Goal: Navigation & Orientation: Understand site structure

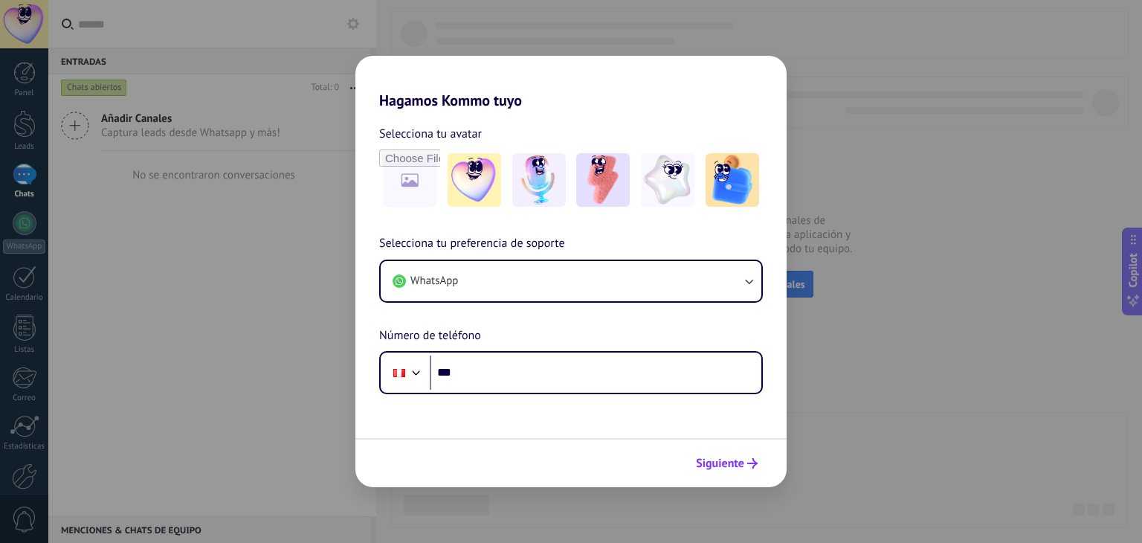
click at [711, 471] on button "Siguiente" at bounding box center [726, 462] width 75 height 25
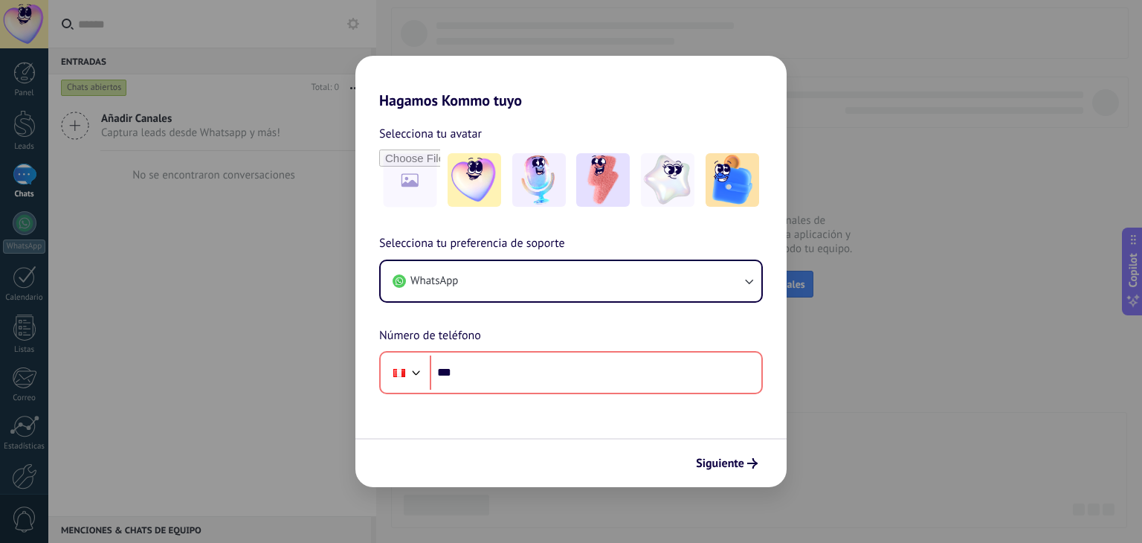
click at [889, 358] on div "Hagamos Kommo tuyo Selecciona tu avatar Selecciona tu preferencia de soporte Wh…" at bounding box center [571, 271] width 1142 height 543
drag, startPoint x: 883, startPoint y: 268, endPoint x: 764, endPoint y: 194, distance: 140.3
click at [880, 258] on div "Hagamos Kommo tuyo Selecciona tu avatar Selecciona tu preferencia de soporte Wh…" at bounding box center [571, 271] width 1142 height 543
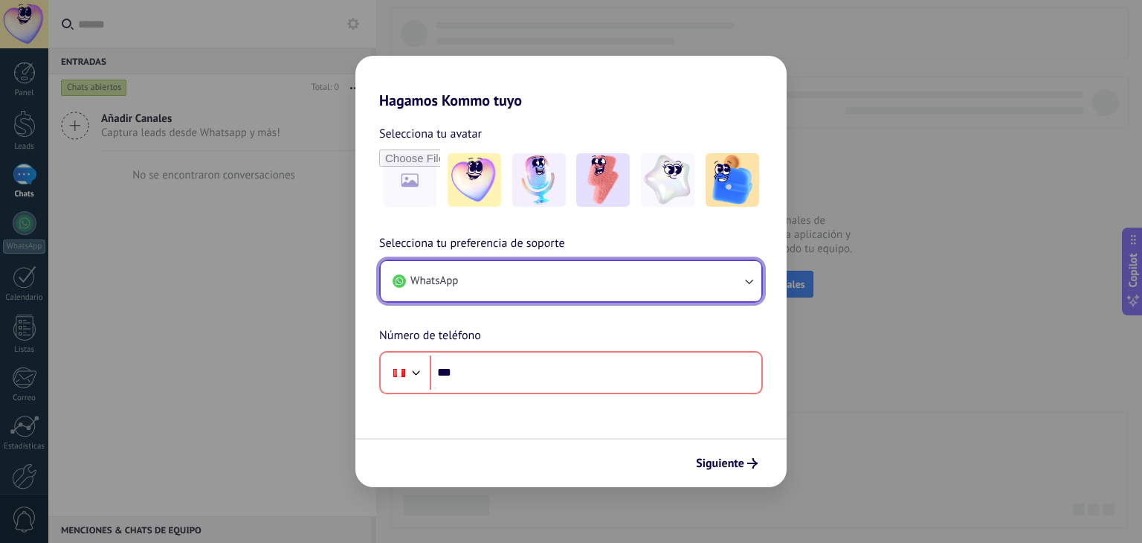
click at [647, 286] on button "WhatsApp" at bounding box center [571, 281] width 381 height 40
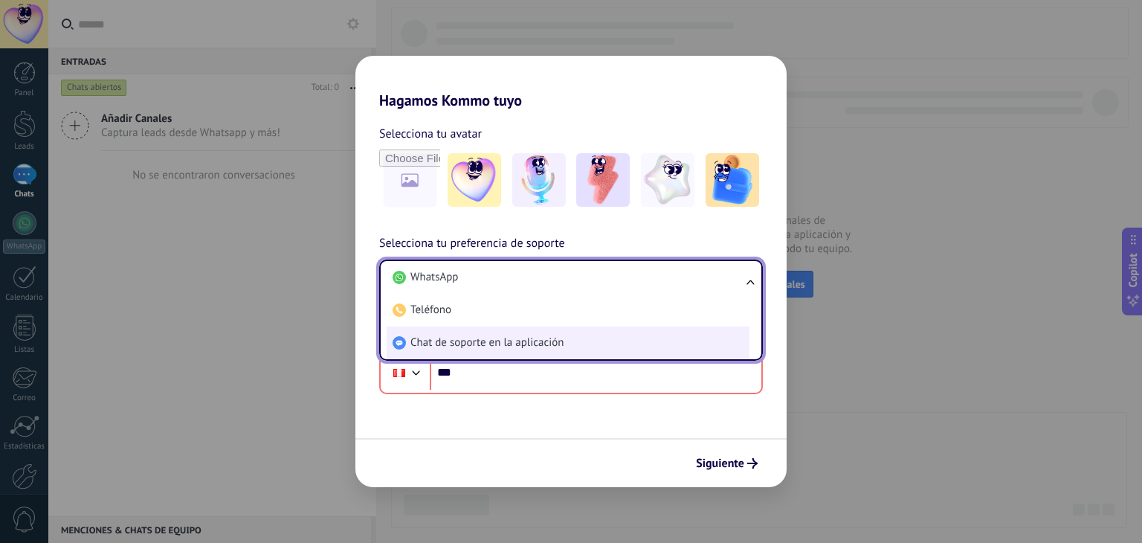
click at [529, 340] on span "Chat de soporte en la aplicación" at bounding box center [486, 342] width 153 height 15
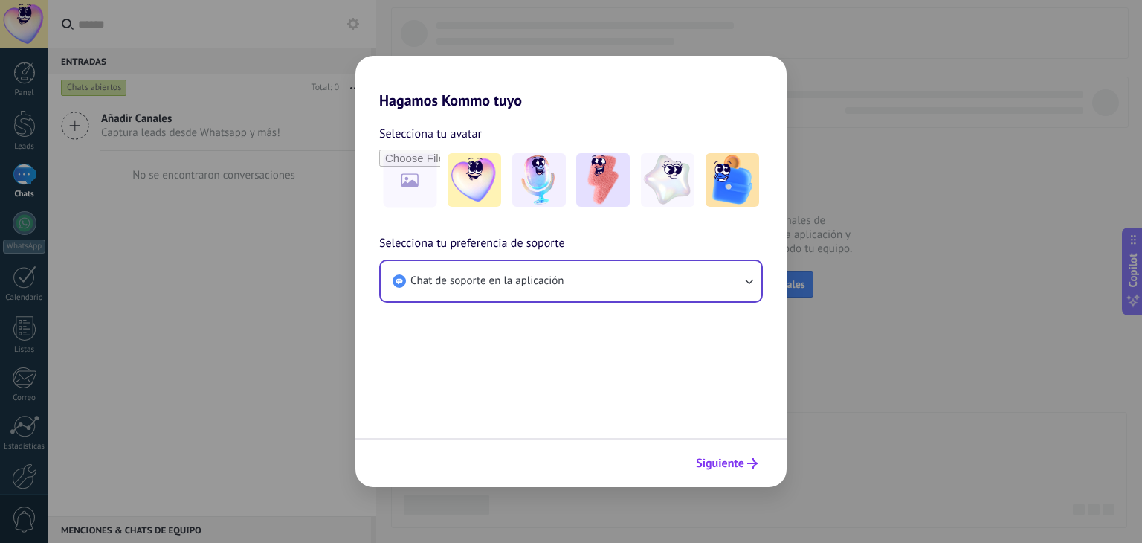
click at [735, 459] on span "Siguiente" at bounding box center [720, 463] width 48 height 10
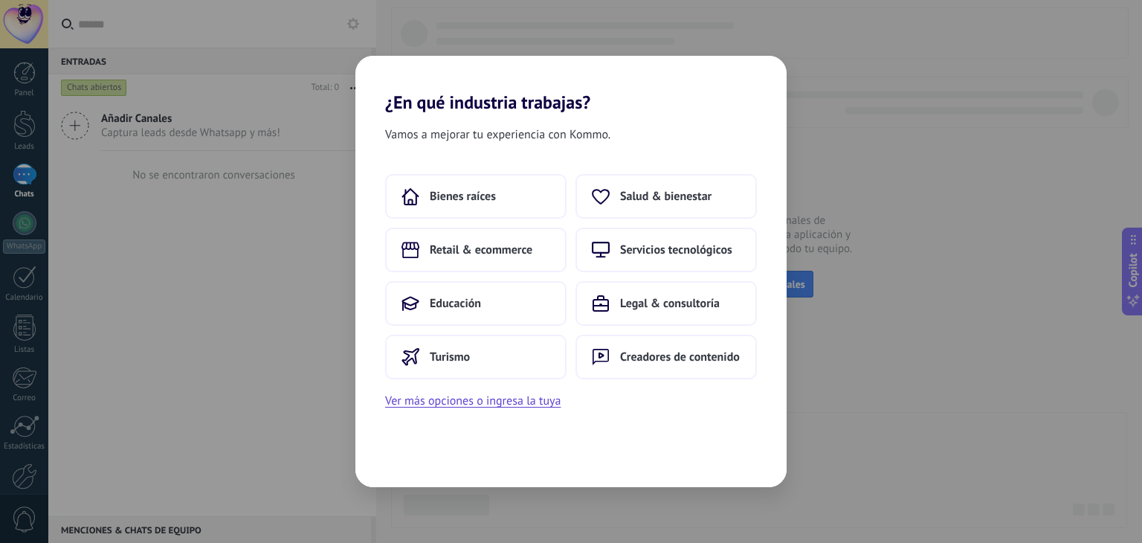
click at [514, 226] on div "Bienes raíces Salud & bienestar Retail & ecommerce Servicios tecnológicos Educa…" at bounding box center [571, 276] width 372 height 205
click at [565, 262] on button "Retail & ecommerce" at bounding box center [475, 249] width 181 height 45
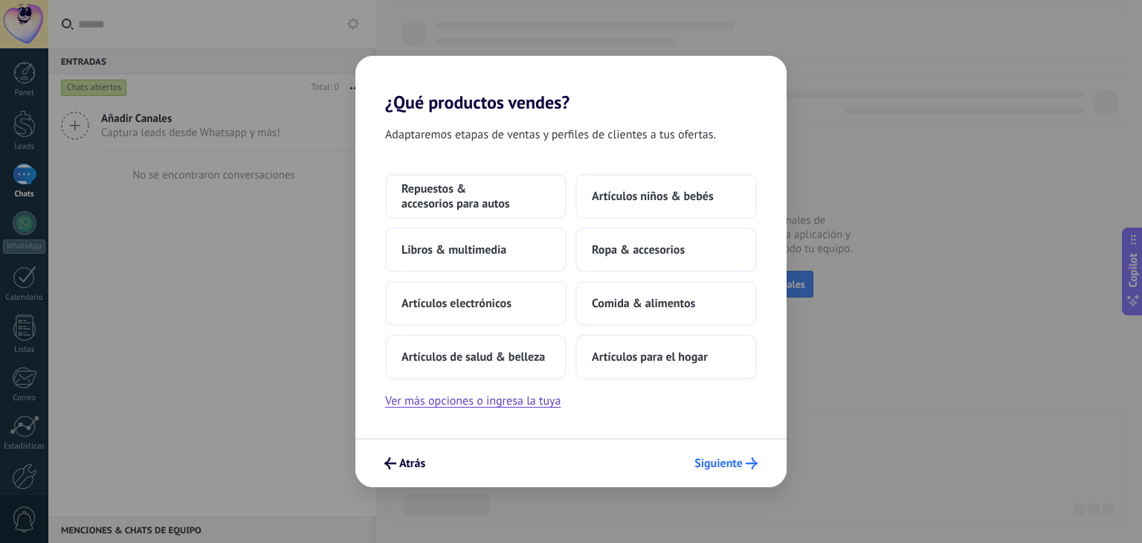
click at [720, 453] on button "Siguiente" at bounding box center [726, 462] width 77 height 25
click at [636, 321] on button "Comida & alimentos" at bounding box center [665, 303] width 181 height 45
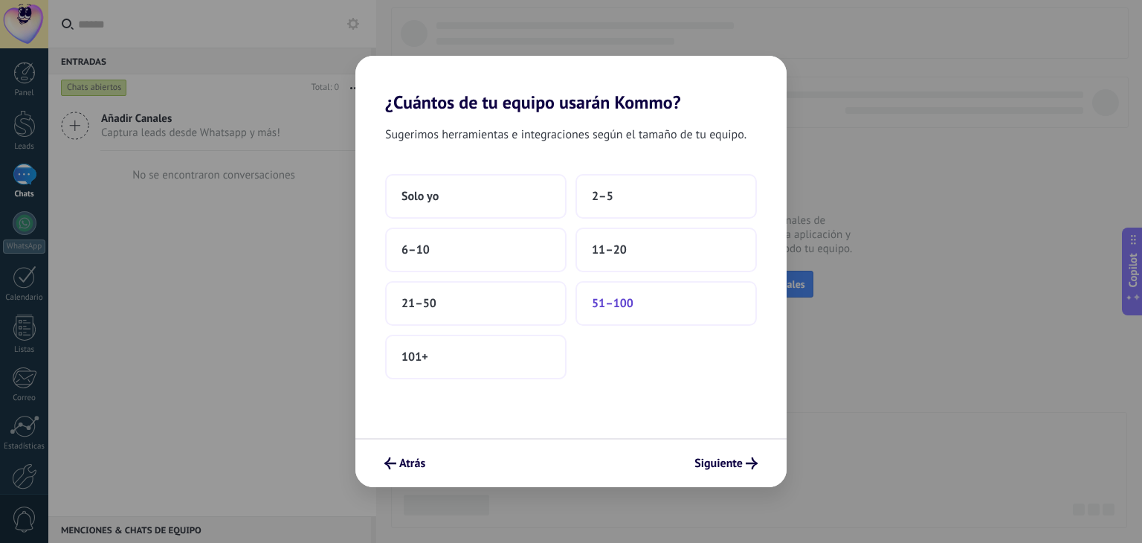
click at [661, 294] on button "51–100" at bounding box center [665, 303] width 181 height 45
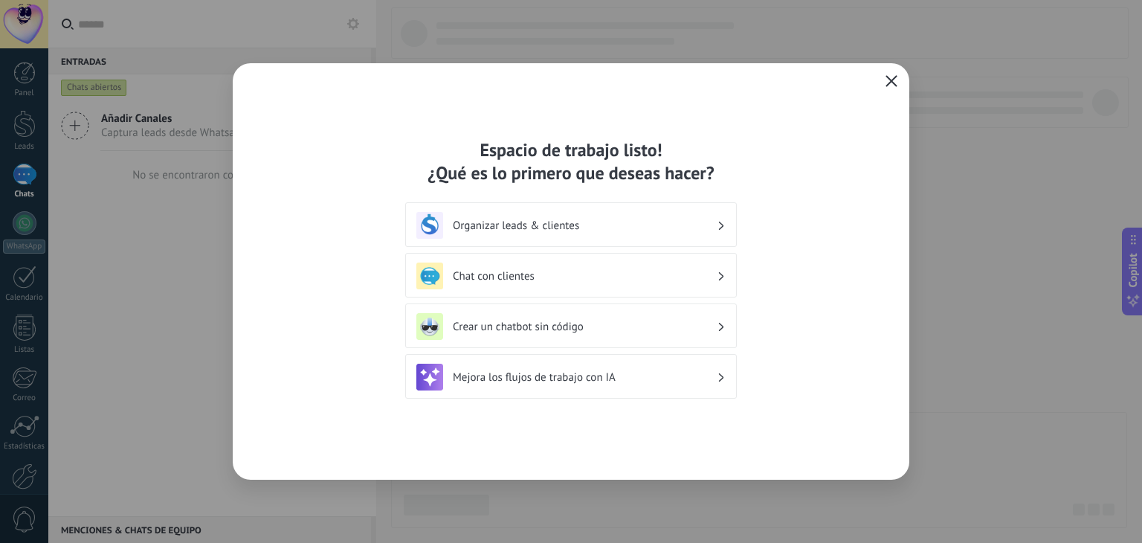
click at [888, 81] on icon "button" at bounding box center [891, 81] width 12 height 12
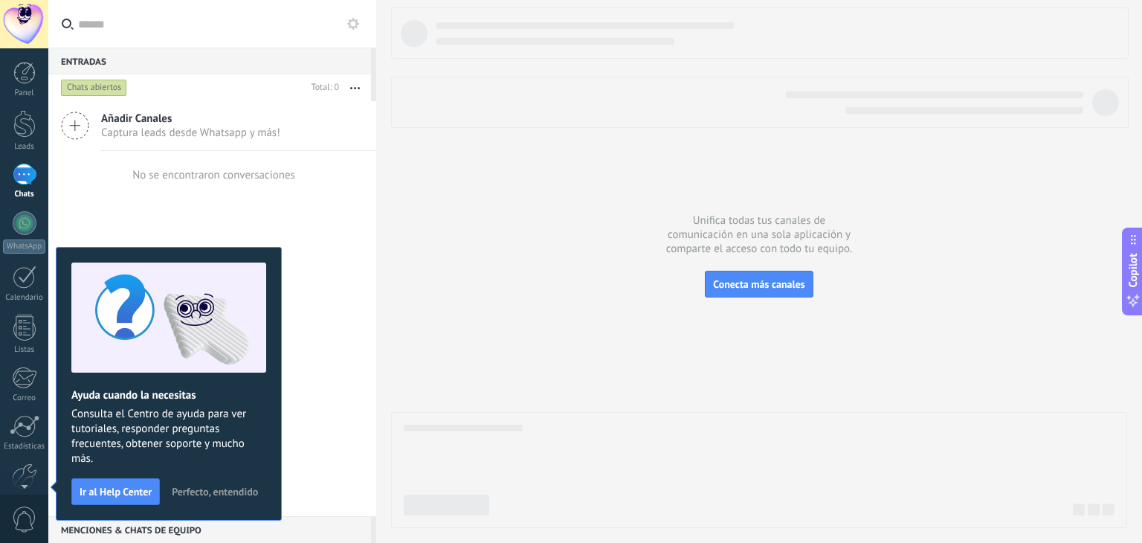
click at [359, 161] on div "No se encontraron conversaciones" at bounding box center [212, 175] width 328 height 48
click at [33, 275] on div at bounding box center [25, 276] width 24 height 23
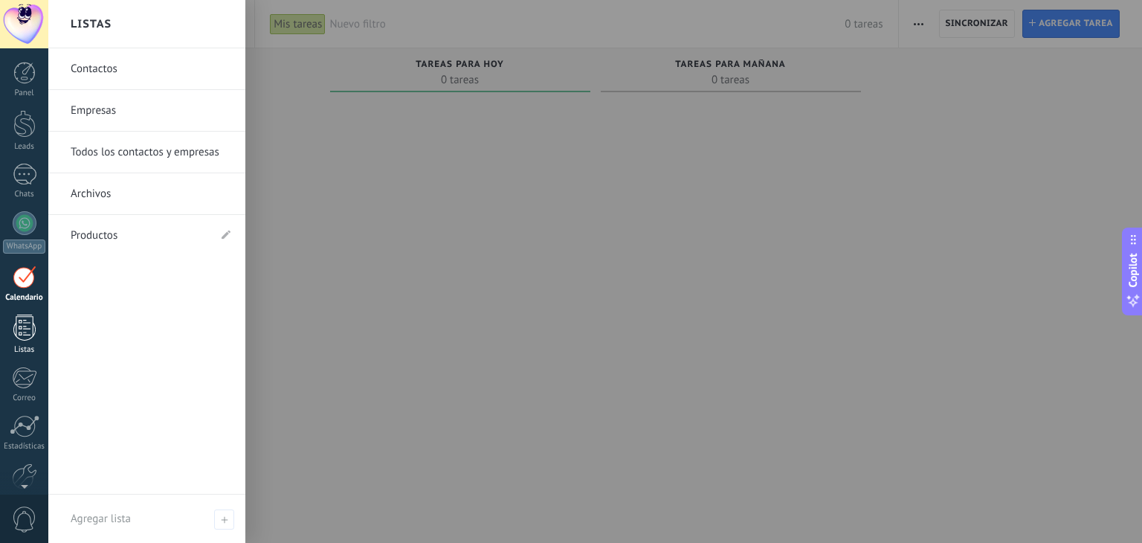
click at [23, 326] on div at bounding box center [24, 327] width 22 height 26
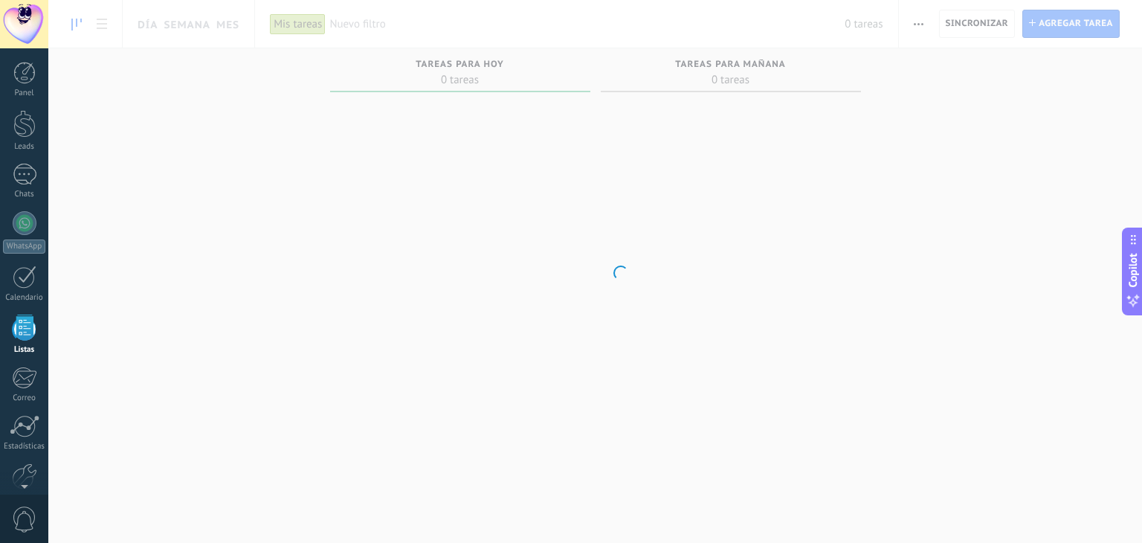
scroll to position [38, 0]
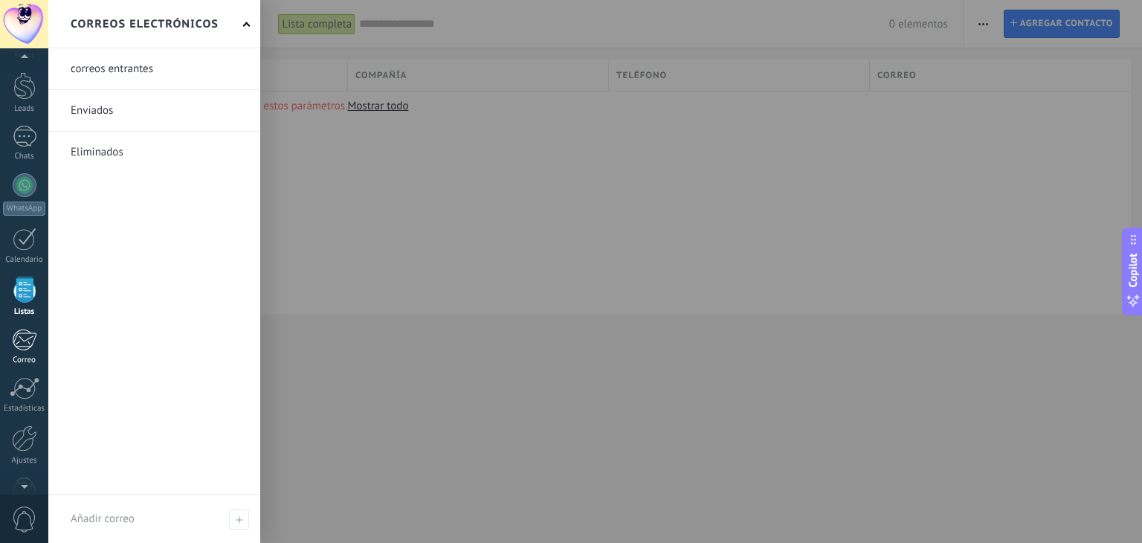
click at [12, 355] on div "Correo" at bounding box center [24, 360] width 43 height 10
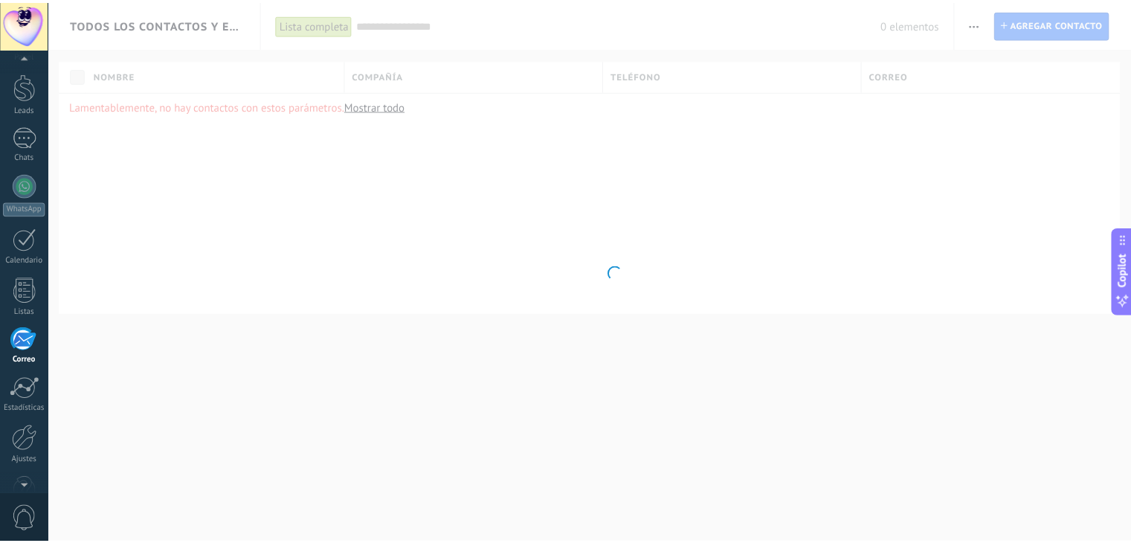
scroll to position [75, 0]
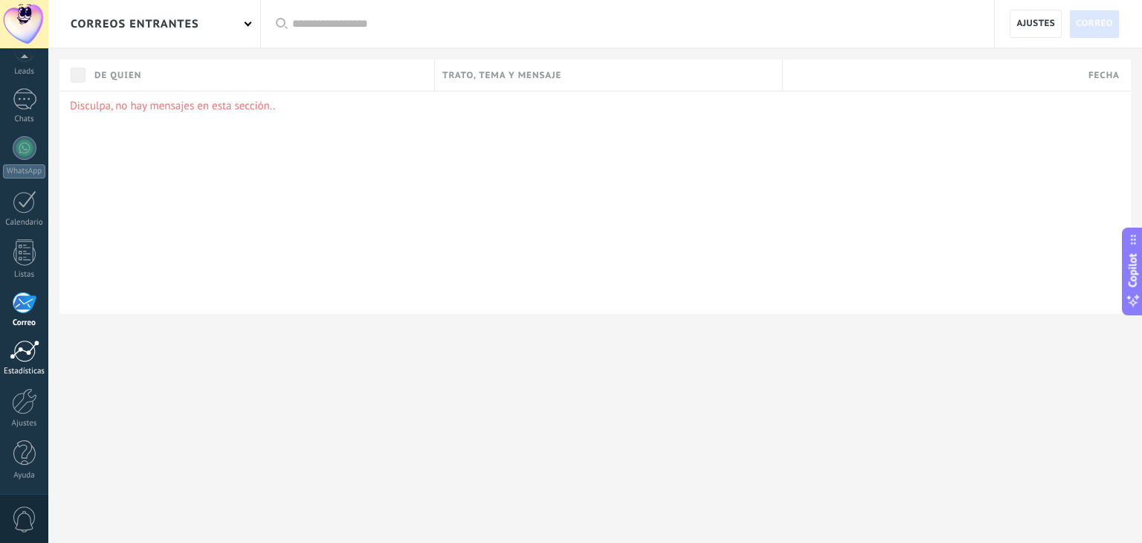
click at [18, 361] on div at bounding box center [25, 351] width 30 height 22
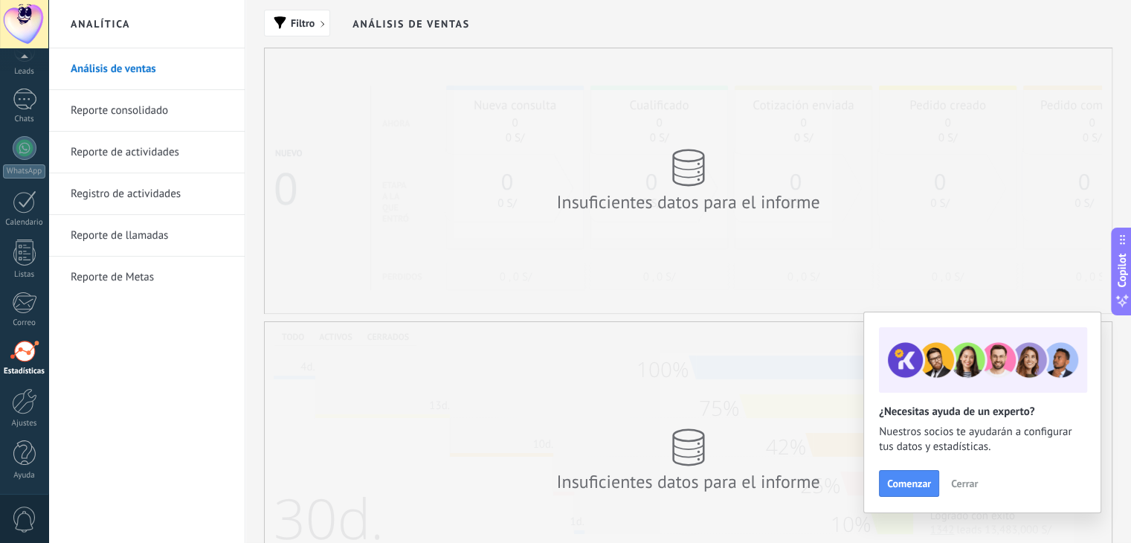
click at [662, 164] on div "Insuficientes datos para el informe" at bounding box center [688, 181] width 297 height 94
click at [769, 263] on div "Insuficientes datos para el informe" at bounding box center [688, 180] width 847 height 265
click at [961, 482] on span "Cerrar" at bounding box center [964, 483] width 27 height 10
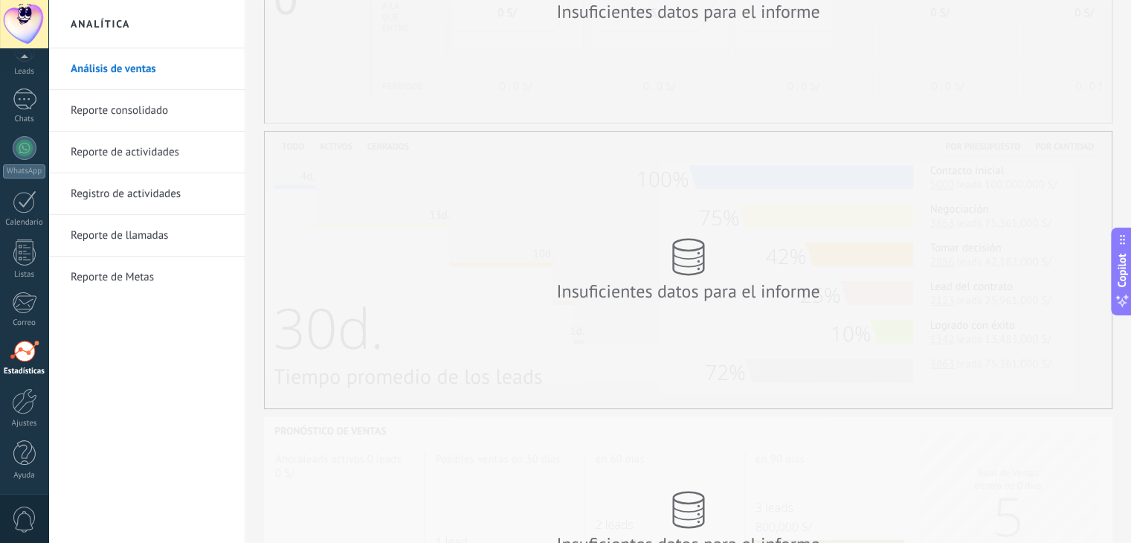
scroll to position [325, 0]
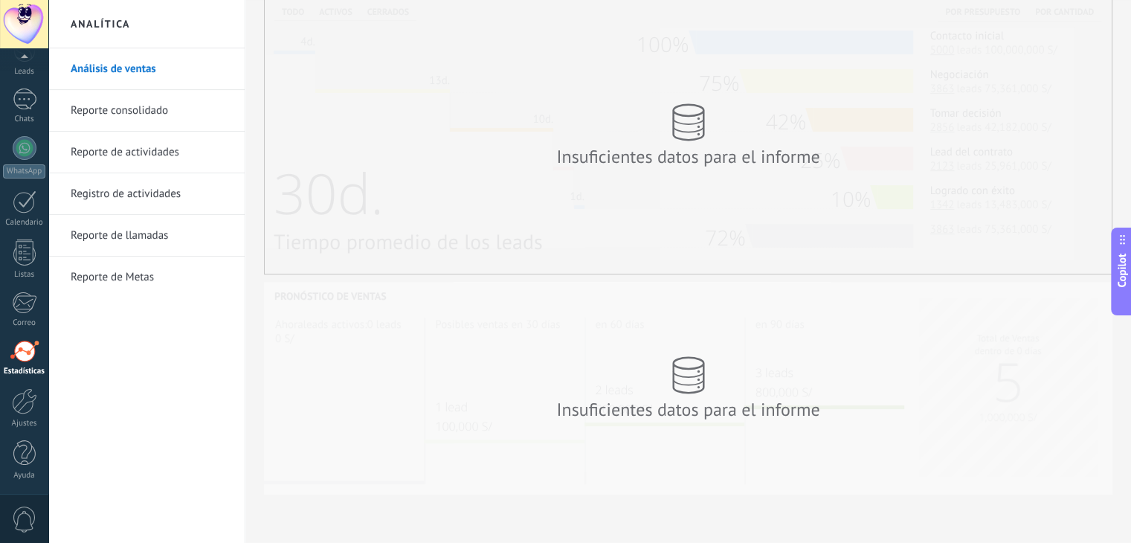
click at [175, 111] on link "Reporte consolidado" at bounding box center [150, 111] width 159 height 42
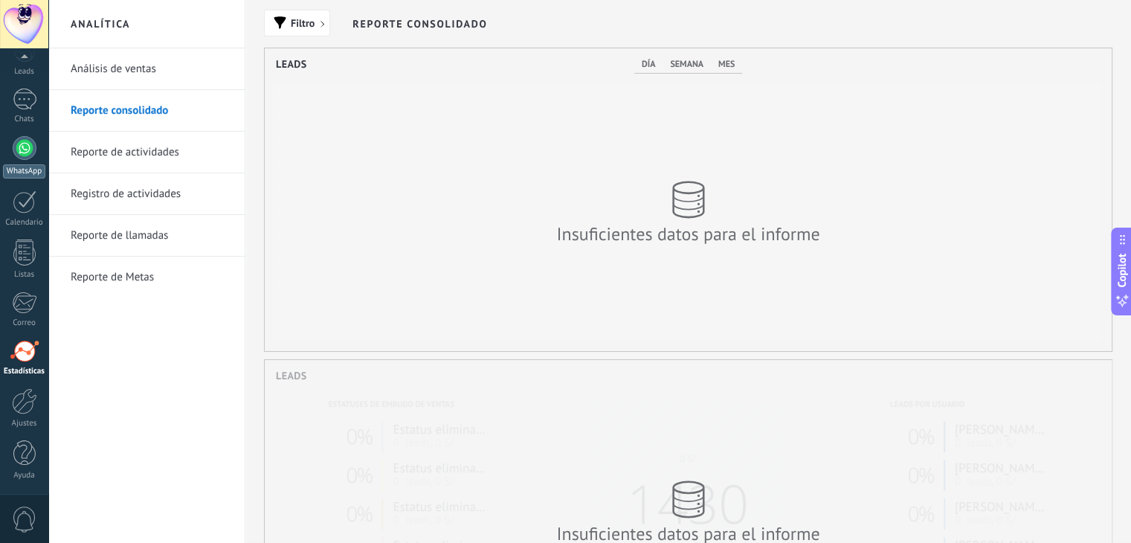
click at [26, 155] on div at bounding box center [25, 148] width 24 height 24
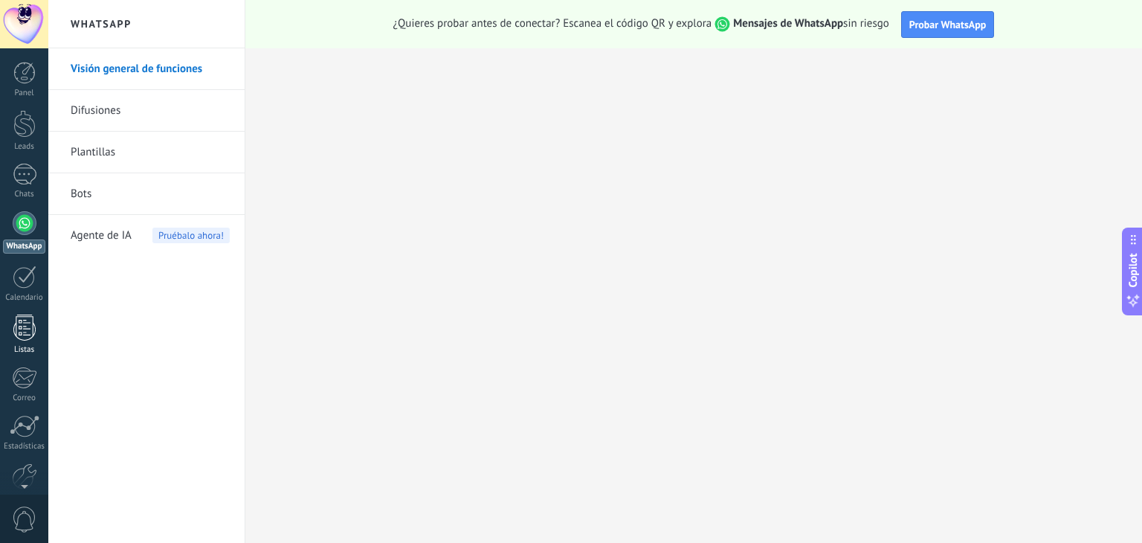
click at [26, 314] on div at bounding box center [24, 327] width 22 height 26
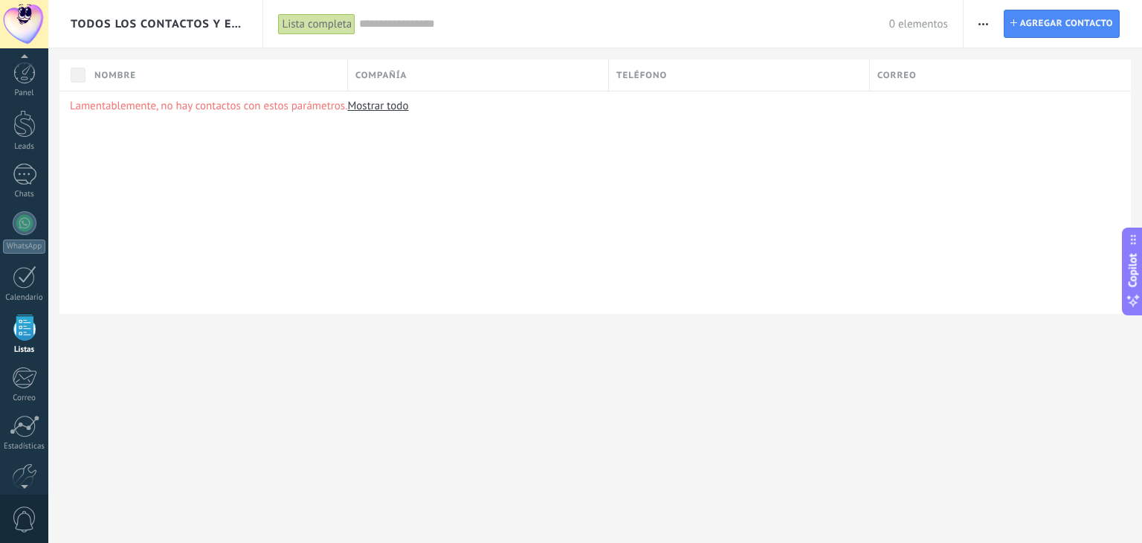
scroll to position [38, 0]
click at [372, 116] on div "Lamentablemente, no hay contactos con estos parámetros. Mostrar todo" at bounding box center [594, 202] width 1071 height 223
click at [404, 121] on div "Lamentablemente, no hay contactos con estos parámetros. Mostrar todo" at bounding box center [594, 202] width 1071 height 223
click at [394, 106] on link "Mostrar todo" at bounding box center [377, 106] width 61 height 14
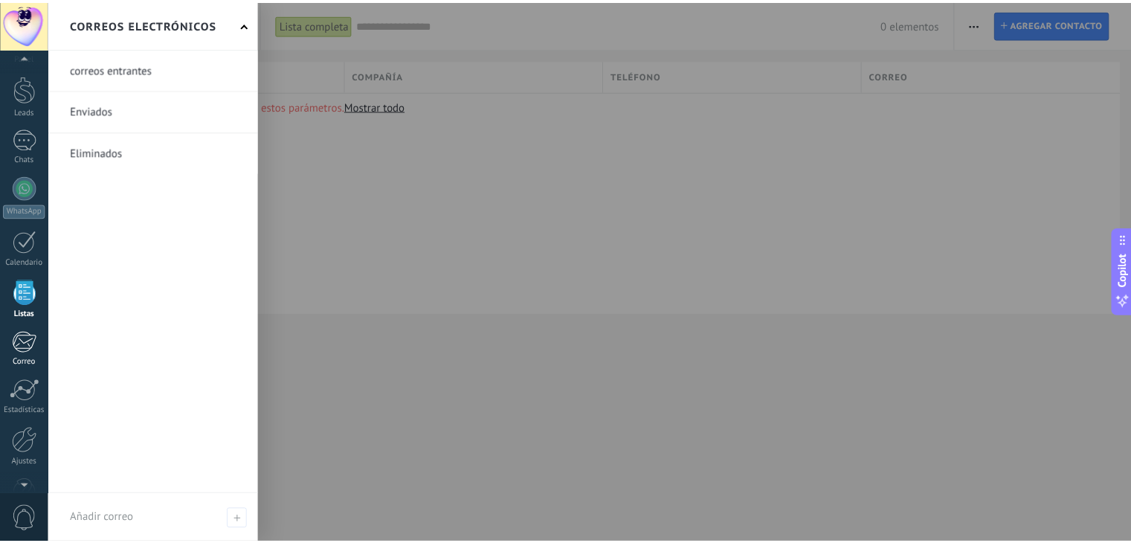
scroll to position [0, 0]
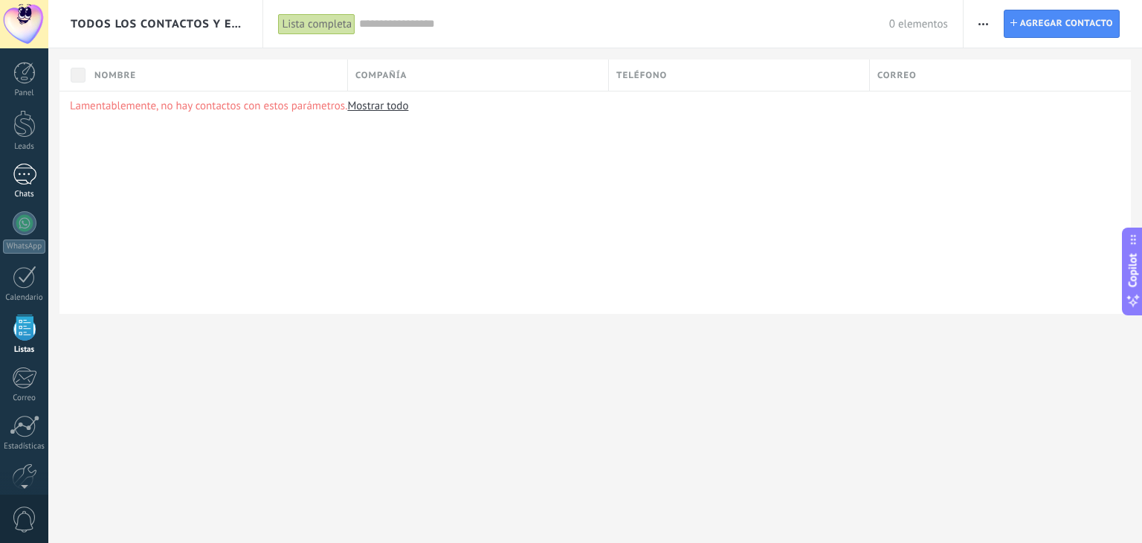
click at [23, 176] on div at bounding box center [25, 175] width 24 height 22
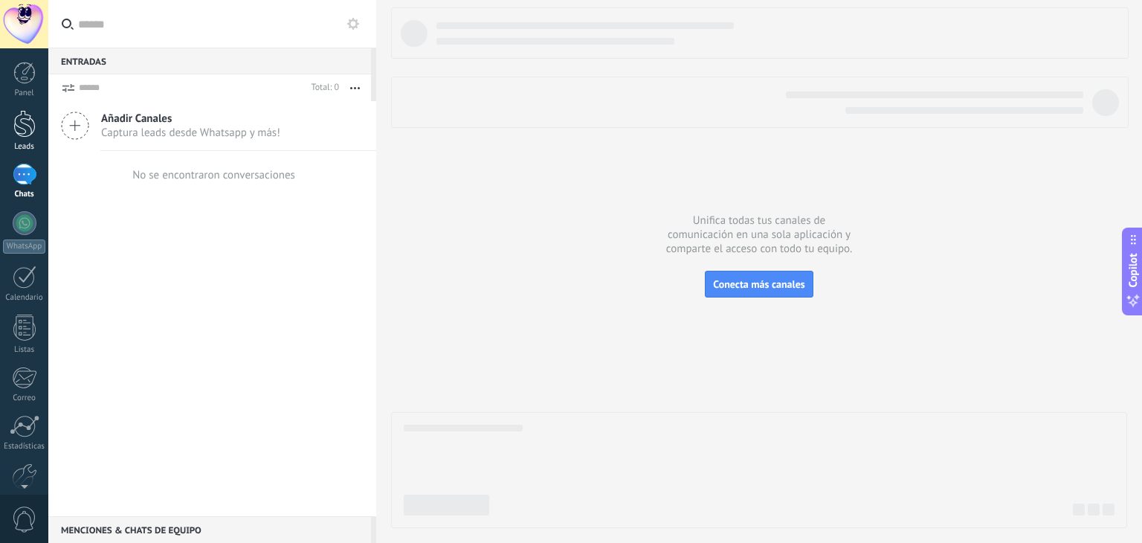
click at [19, 132] on div at bounding box center [24, 124] width 22 height 28
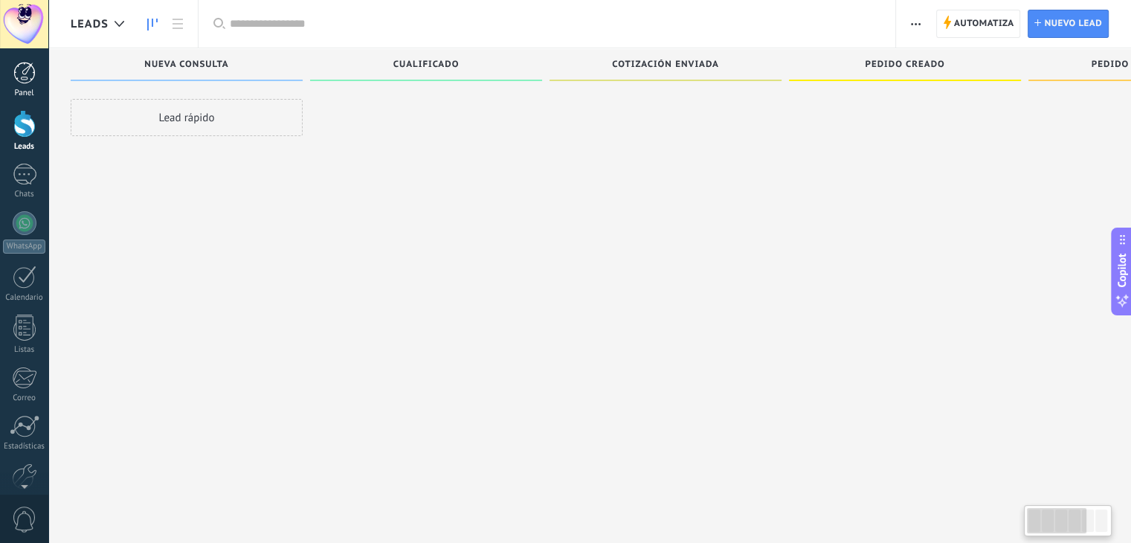
click at [19, 80] on div at bounding box center [24, 73] width 22 height 22
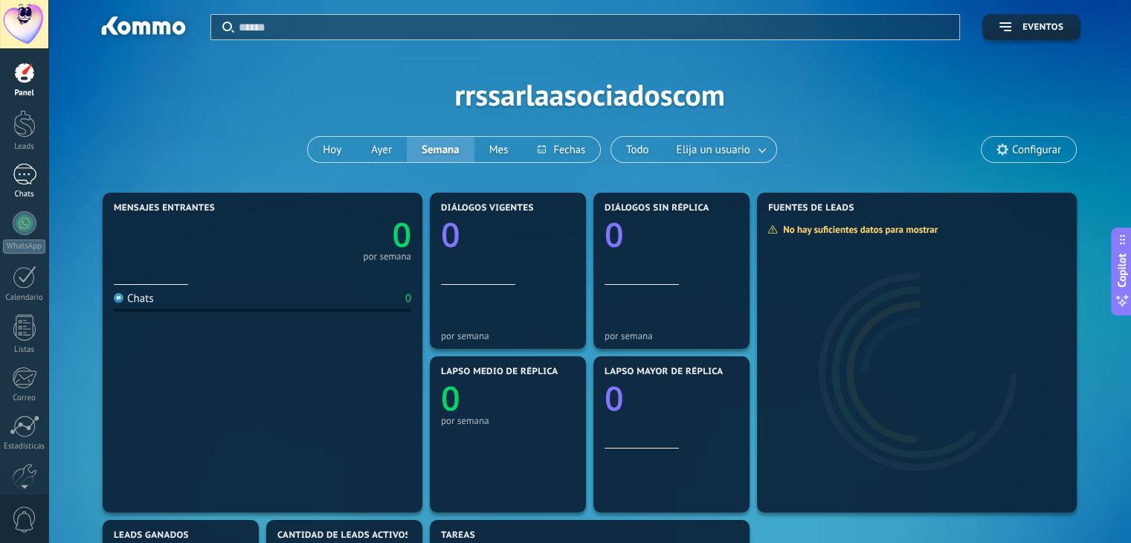
click at [28, 176] on div at bounding box center [25, 175] width 24 height 22
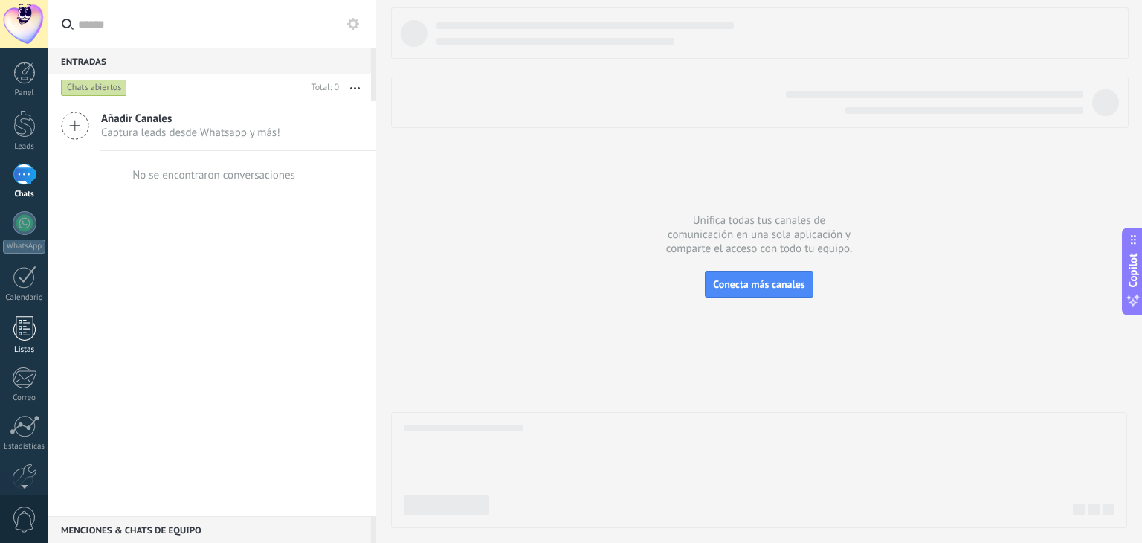
click at [21, 332] on div at bounding box center [24, 327] width 22 height 26
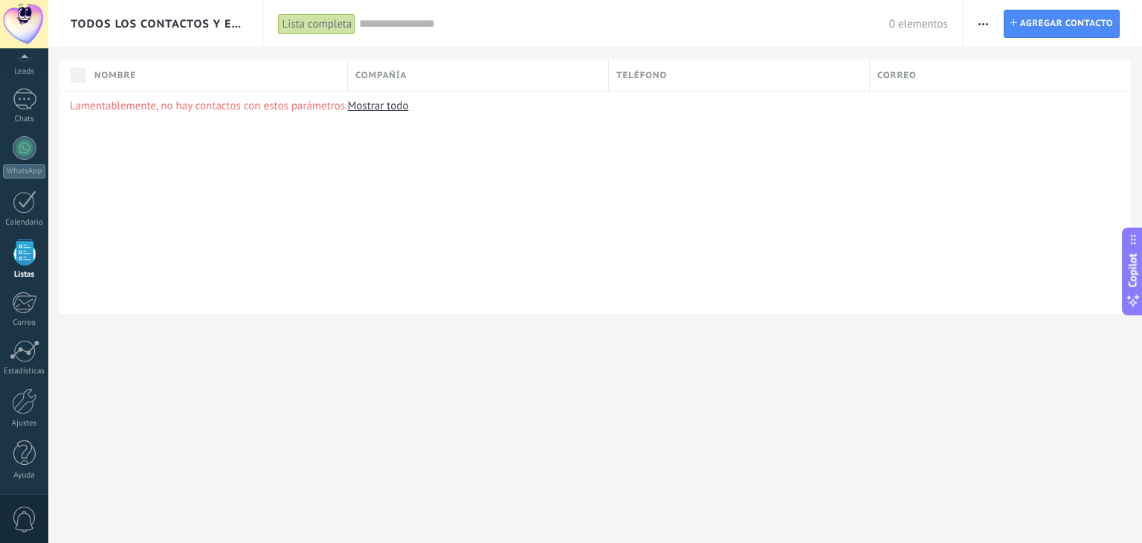
scroll to position [38, 0]
click at [29, 520] on span "0" at bounding box center [24, 519] width 25 height 26
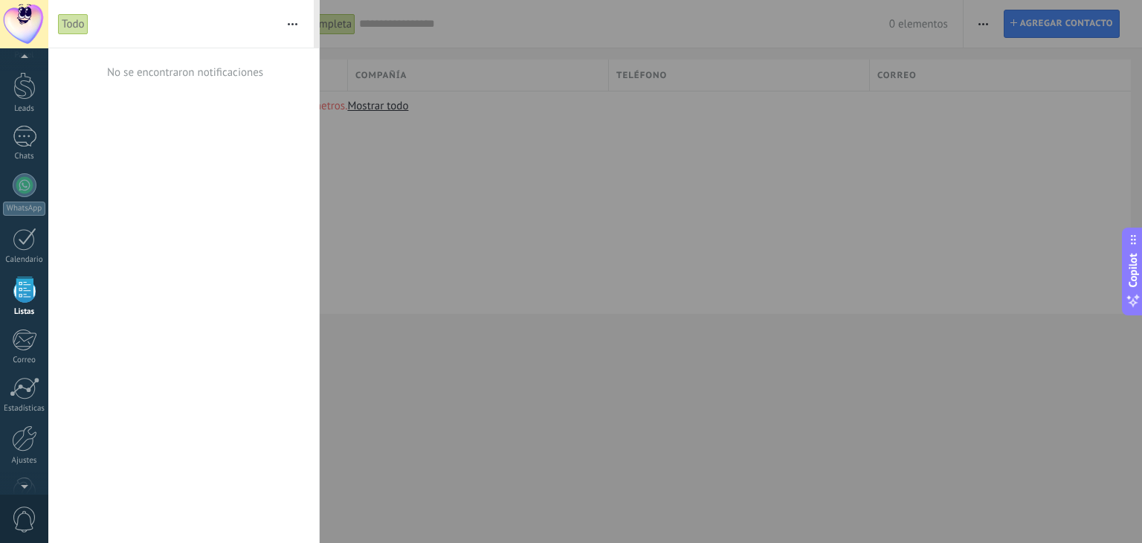
click at [15, 33] on div at bounding box center [24, 24] width 48 height 48
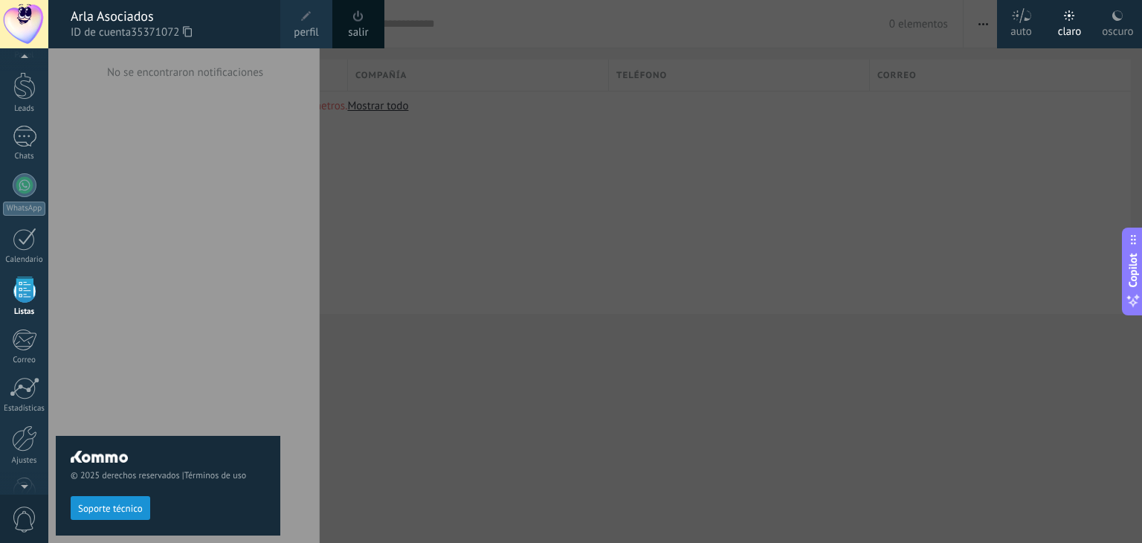
scroll to position [26, 0]
click at [1120, 16] on icon at bounding box center [1117, 16] width 12 height 12
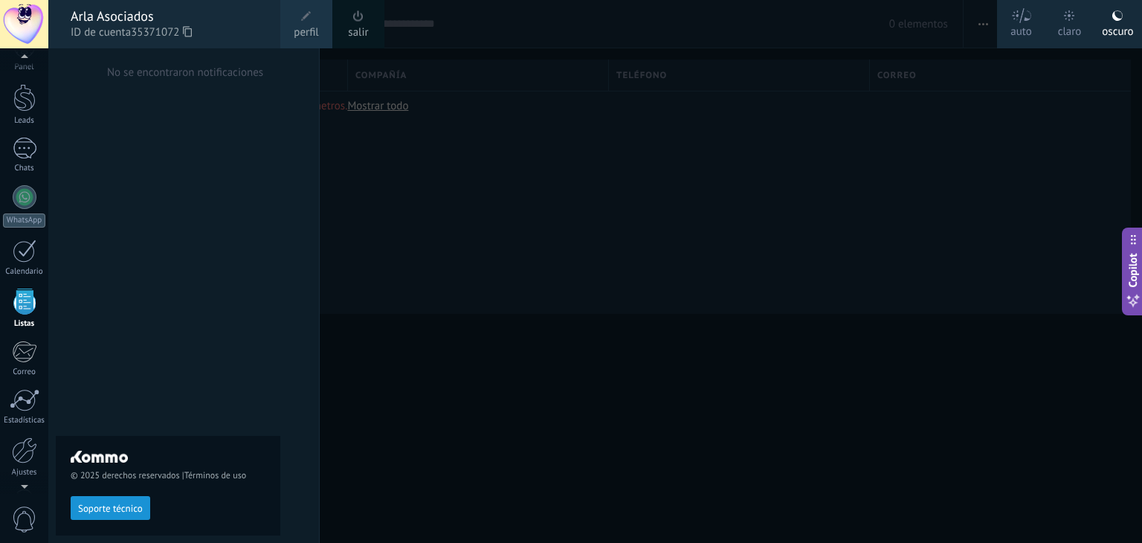
click at [557, 201] on div at bounding box center [619, 271] width 1142 height 543
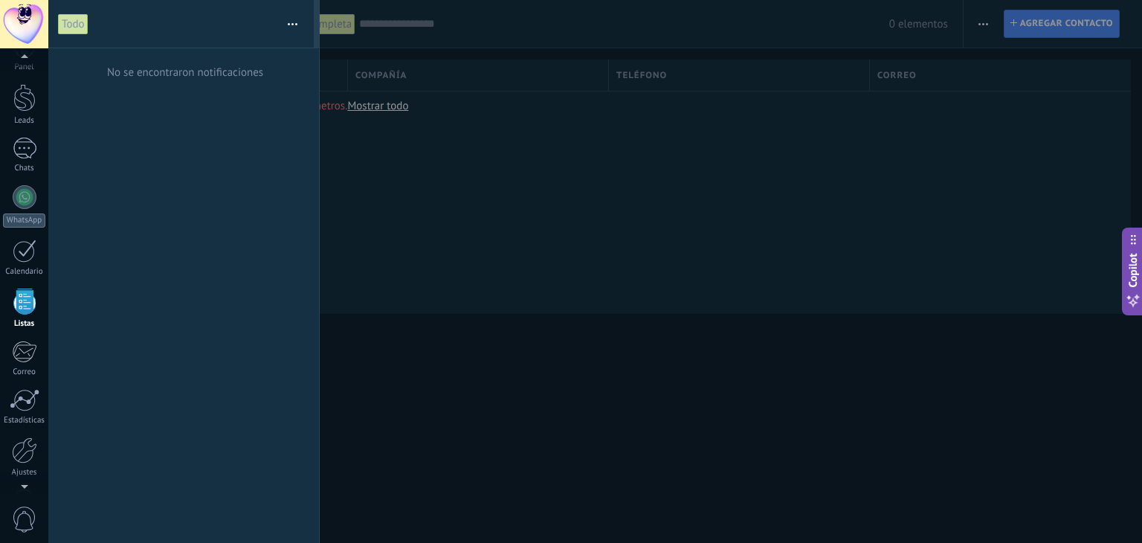
scroll to position [38, 0]
click at [428, 224] on div at bounding box center [571, 271] width 1142 height 543
